Goal: Answer question/provide support: Answer question/provide support

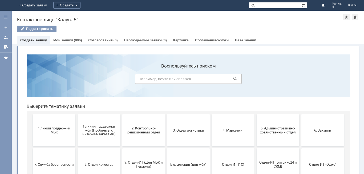
click at [67, 42] on link "Мои заявки" at bounding box center [63, 40] width 20 height 4
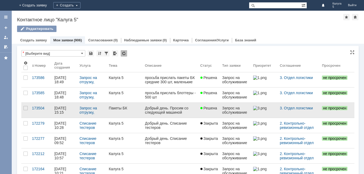
click at [122, 110] on link "Пакеты БК" at bounding box center [125, 110] width 36 height 15
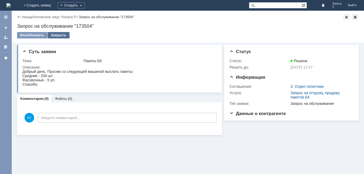
click at [58, 36] on div "Закрыть" at bounding box center [59, 35] width 22 height 6
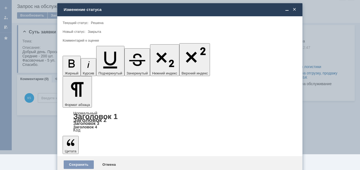
click at [81, 156] on span "5 - Отлично" at bounding box center [180, 158] width 228 height 4
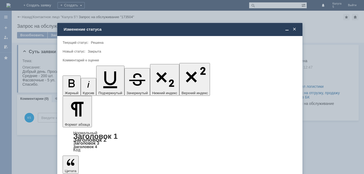
type input "5 - Отлично"
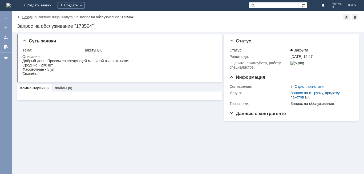
click at [25, 15] on link "Назад" at bounding box center [27, 17] width 10 height 4
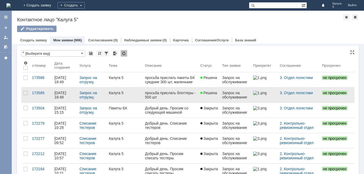
click at [134, 94] on div "Калуга 5" at bounding box center [125, 93] width 32 height 4
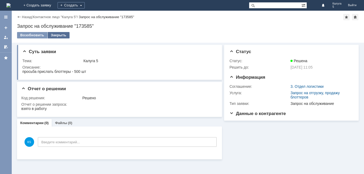
click at [56, 37] on div "Закрыть" at bounding box center [59, 35] width 22 height 6
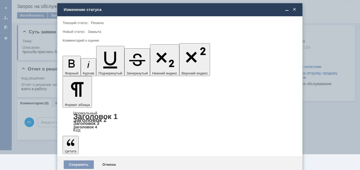
click at [84, 158] on span "5 - Отлично" at bounding box center [180, 158] width 228 height 4
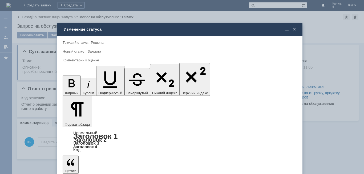
type input "5 - Отлично"
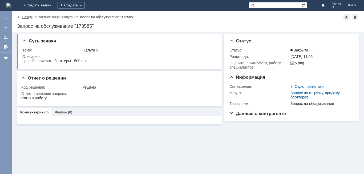
click at [24, 16] on link "Назад" at bounding box center [27, 17] width 10 height 4
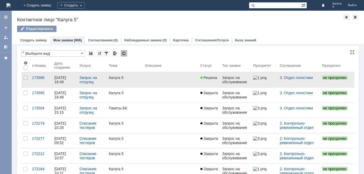
click at [145, 76] on link at bounding box center [170, 79] width 55 height 15
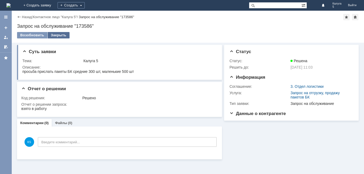
click at [56, 35] on div "Закрыть" at bounding box center [59, 35] width 22 height 6
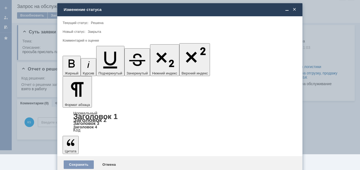
click at [87, 156] on div "5 - Отлично" at bounding box center [180, 158] width 234 height 9
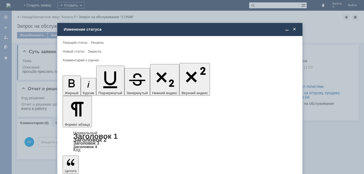
type input "5 - Отлично"
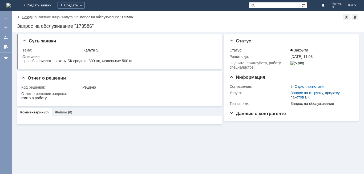
click at [27, 16] on link "Назад" at bounding box center [27, 17] width 10 height 4
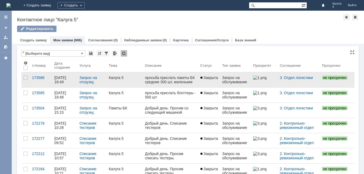
click at [133, 85] on link "Калуга 5" at bounding box center [125, 79] width 36 height 15
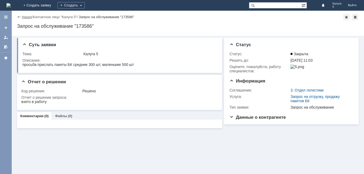
click at [27, 16] on link "Назад" at bounding box center [27, 17] width 10 height 4
